Goal: Task Accomplishment & Management: Manage account settings

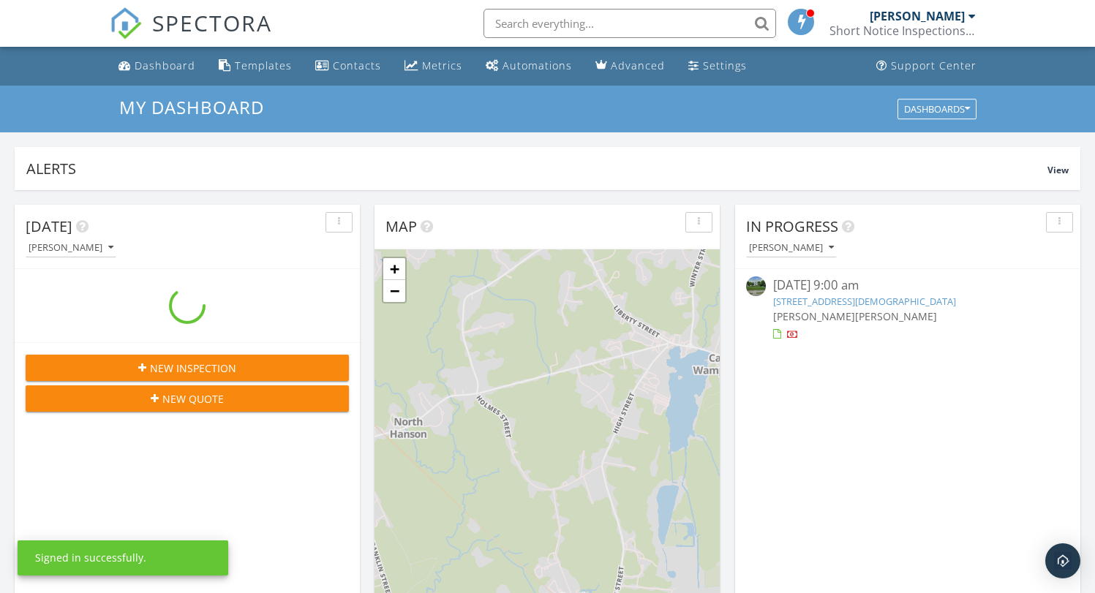
scroll to position [1354, 1118]
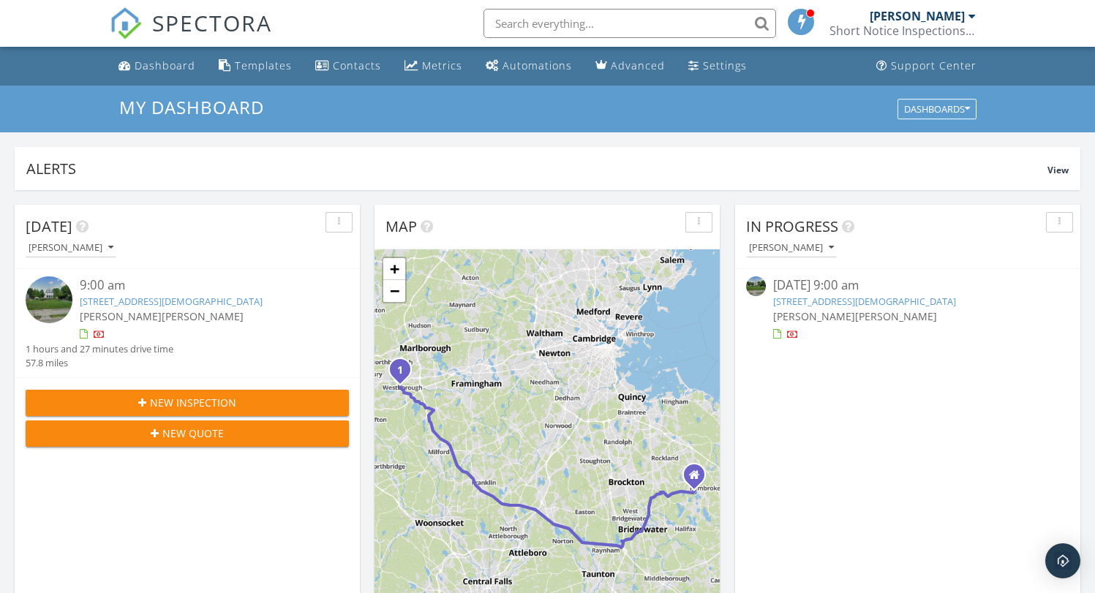
click at [166, 297] on link "43 Church St, Westborough, MA 01581" at bounding box center [171, 301] width 183 height 13
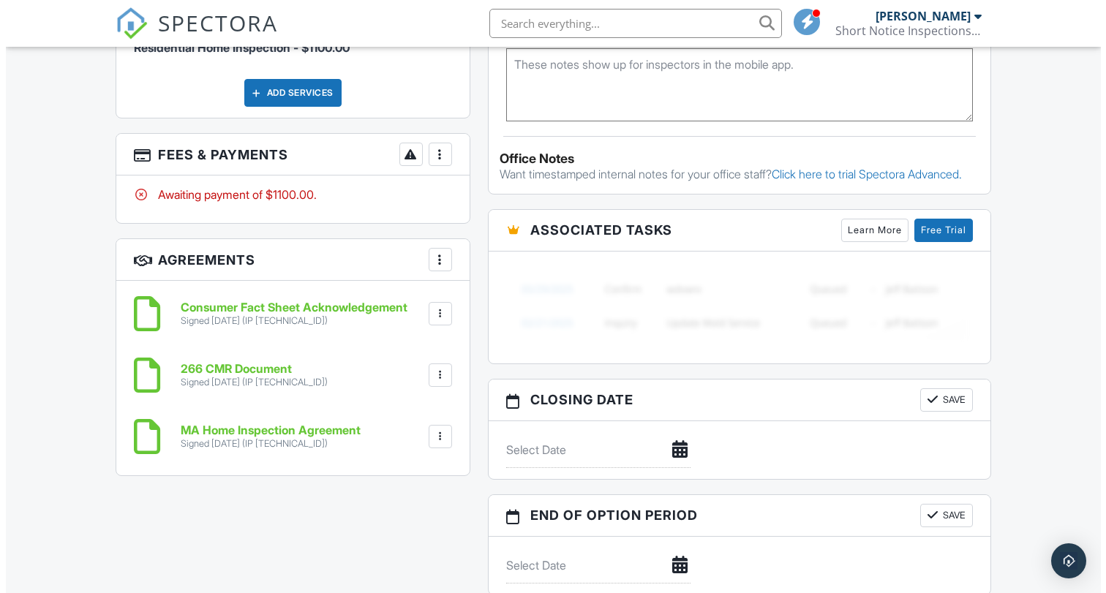
scroll to position [924, 0]
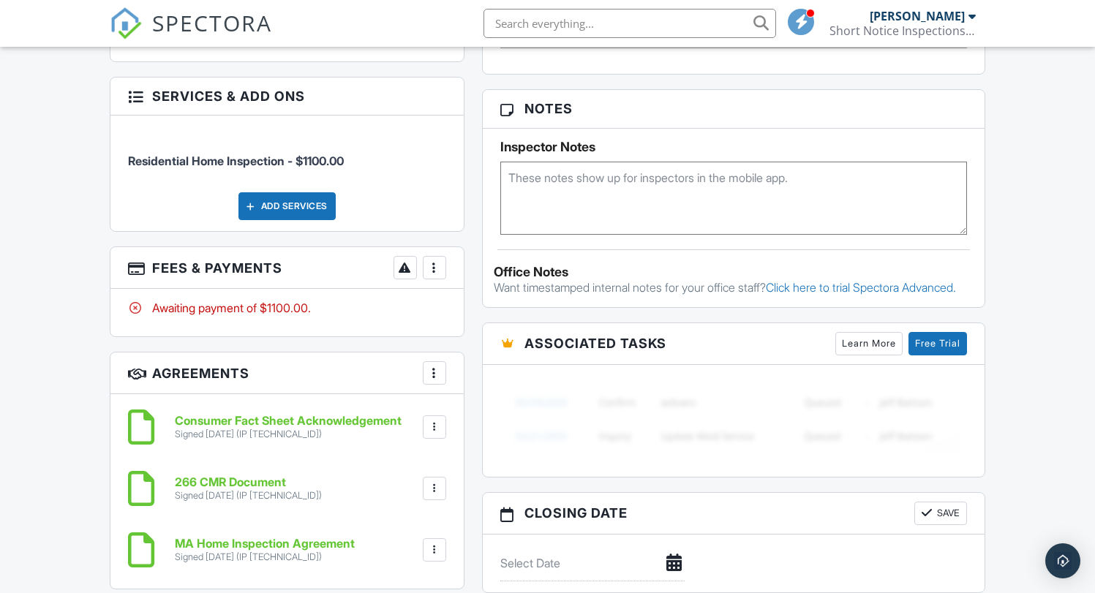
click at [293, 198] on div "Add Services" at bounding box center [287, 206] width 97 height 28
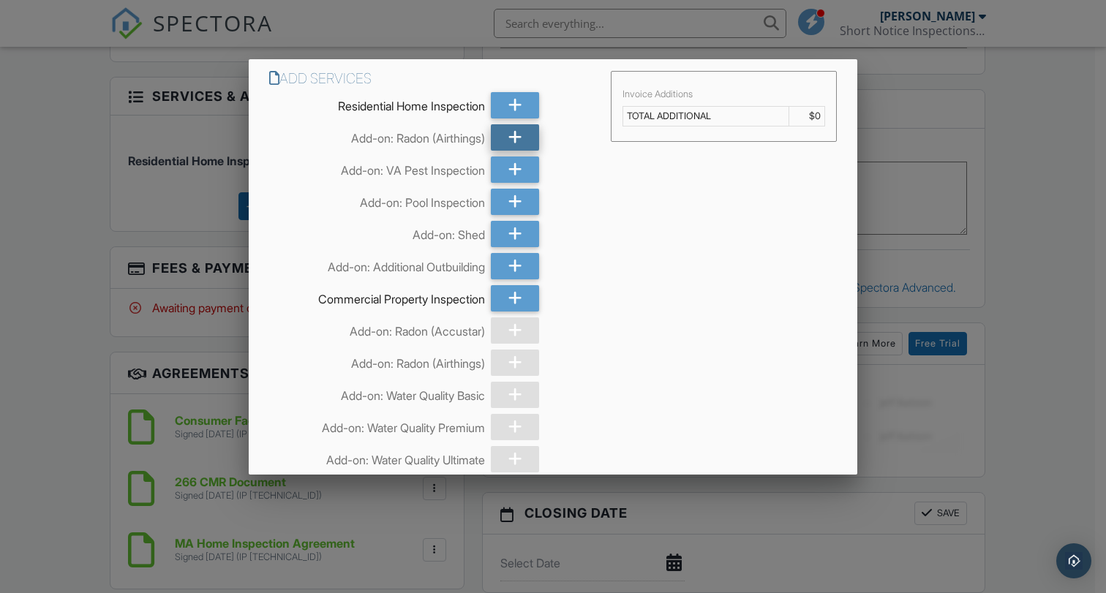
click at [508, 138] on icon at bounding box center [515, 137] width 14 height 26
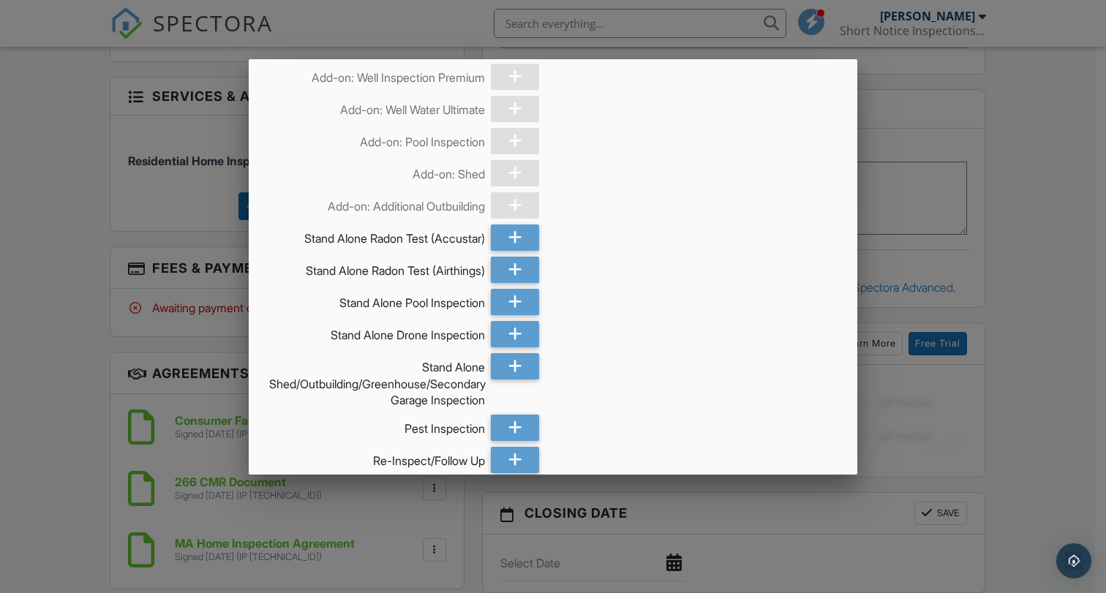
scroll to position [2445, 0]
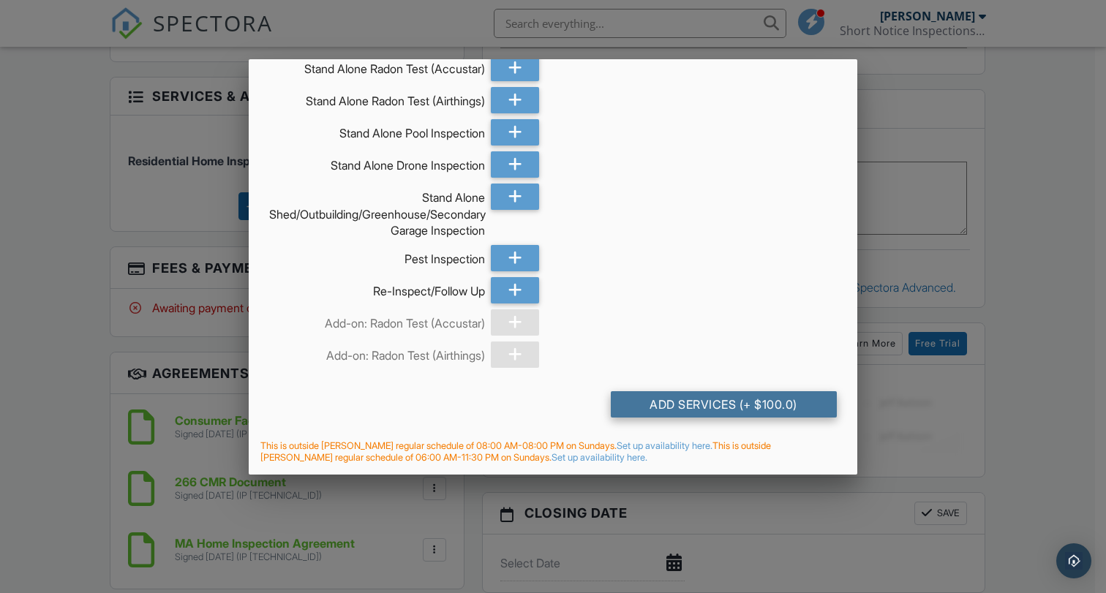
click at [693, 406] on div "Add Services (+ $100.0)" at bounding box center [724, 404] width 226 height 26
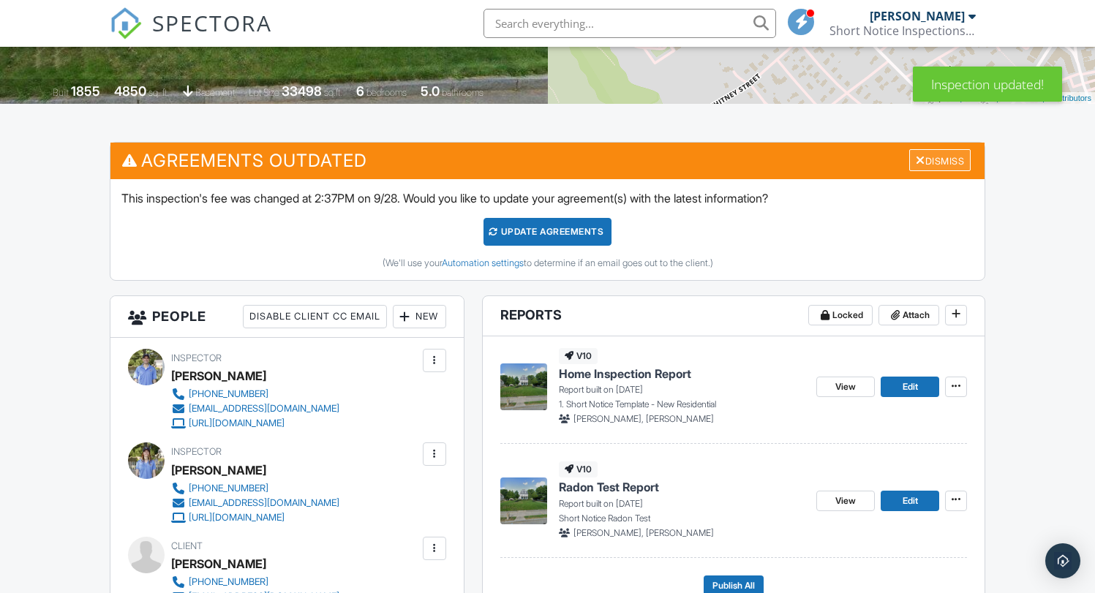
click at [934, 165] on div "Dismiss" at bounding box center [939, 160] width 61 height 23
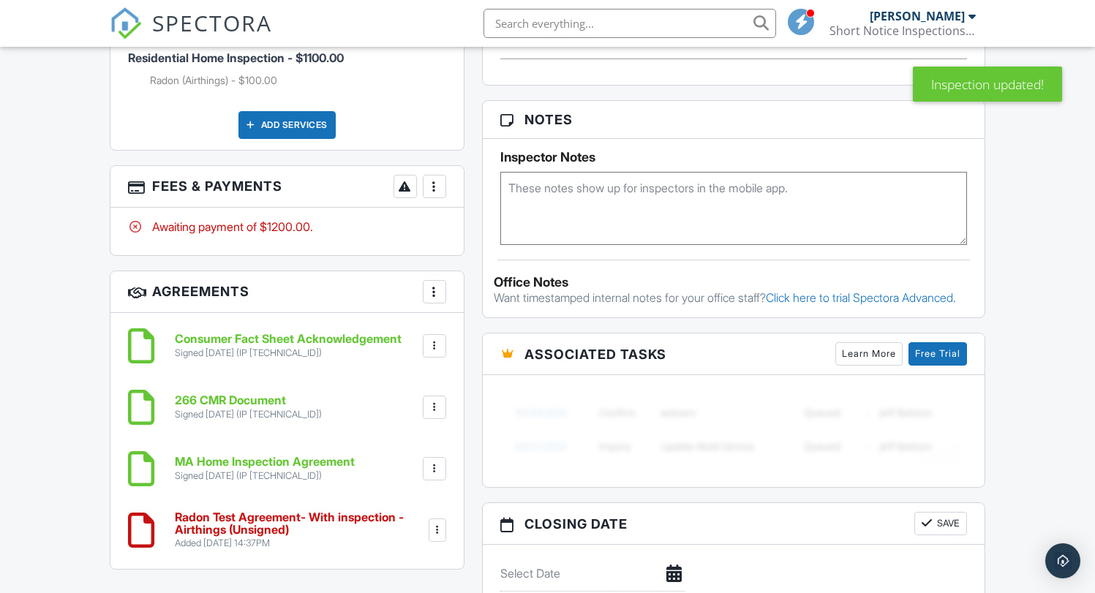
scroll to position [1014, 0]
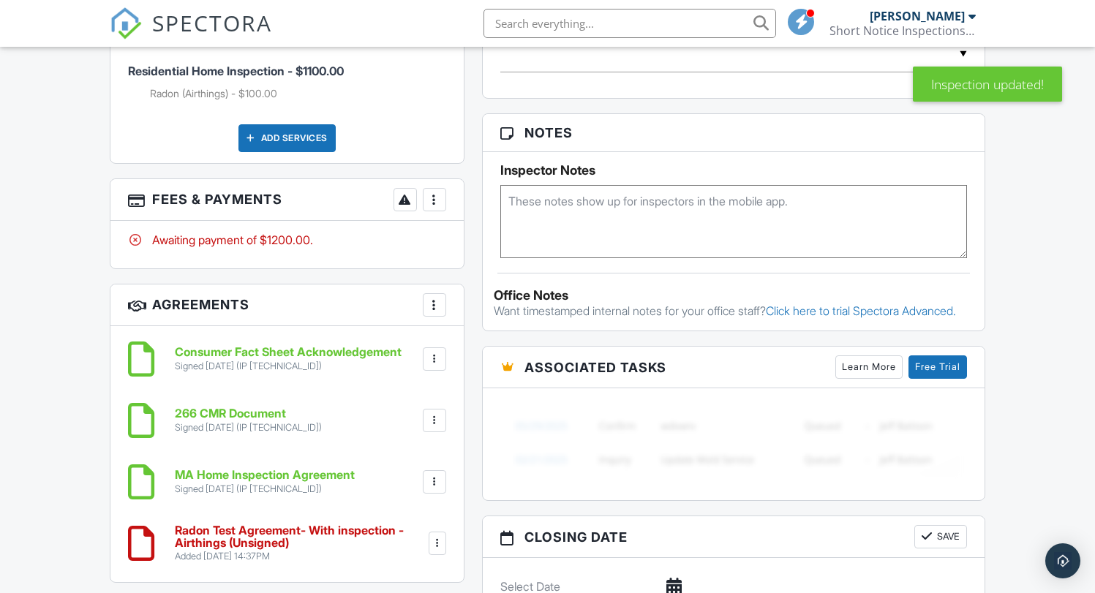
click at [435, 192] on div at bounding box center [434, 199] width 15 height 15
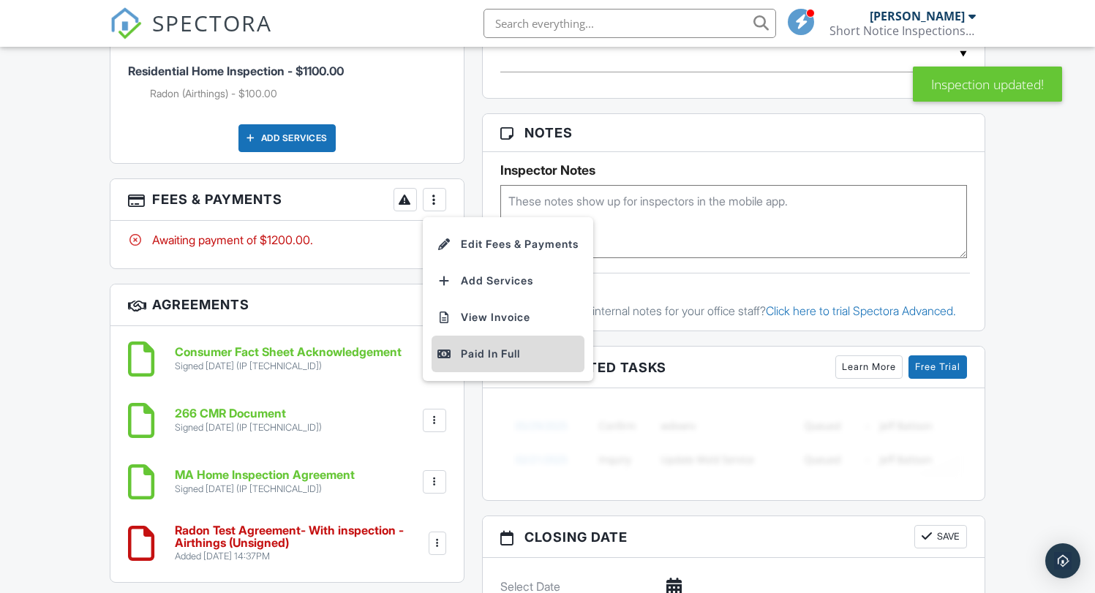
click at [500, 345] on div "Paid In Full" at bounding box center [508, 354] width 141 height 18
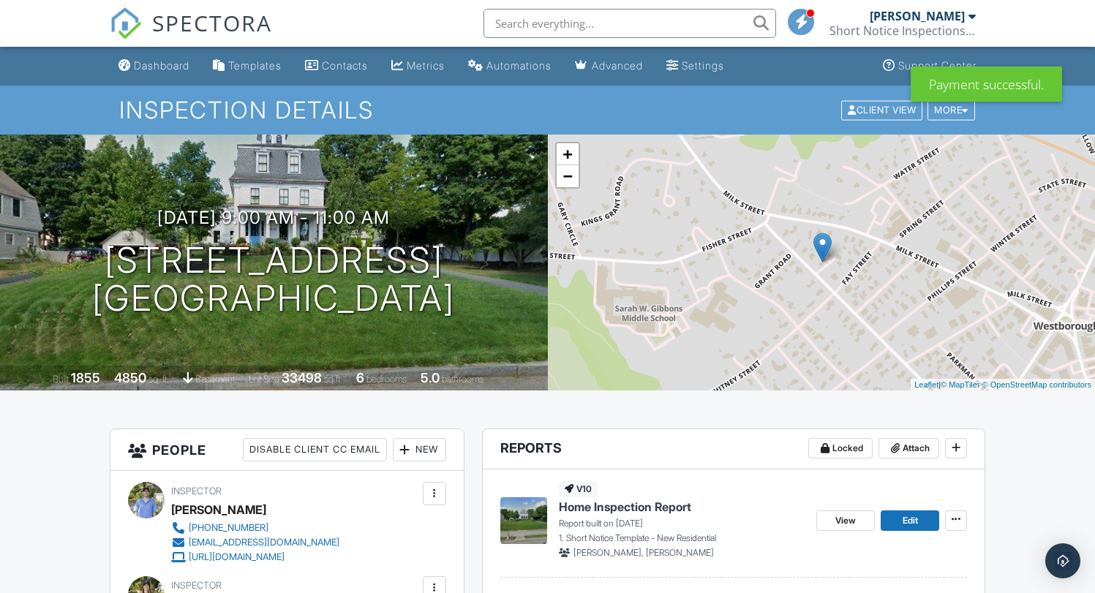
scroll to position [227, 0]
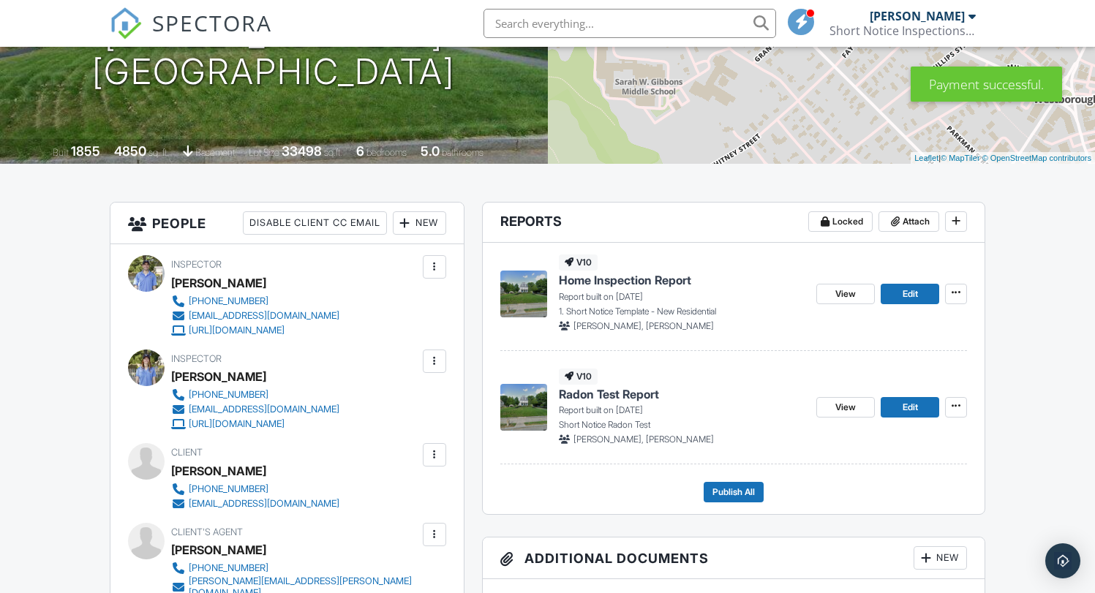
click at [627, 277] on span "Home Inspection Report" at bounding box center [625, 280] width 132 height 16
